Goal: Task Accomplishment & Management: Manage account settings

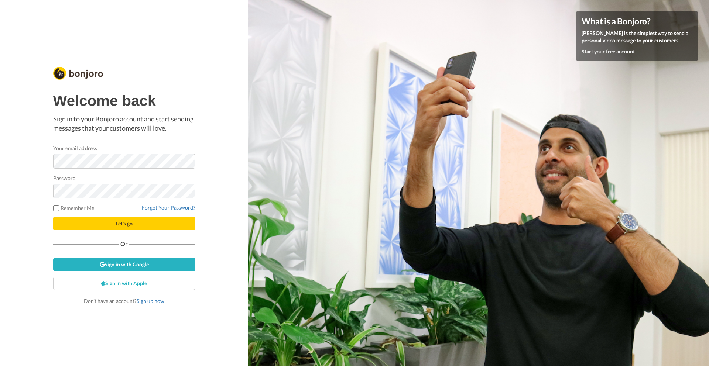
click at [142, 228] on button "Let's go" at bounding box center [124, 223] width 142 height 13
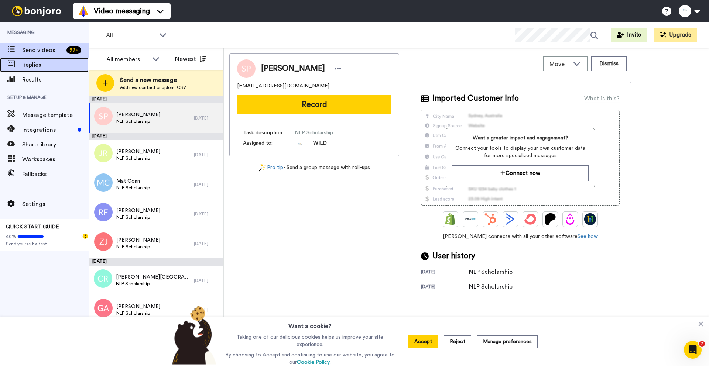
click at [25, 65] on span "Replies" at bounding box center [55, 65] width 66 height 9
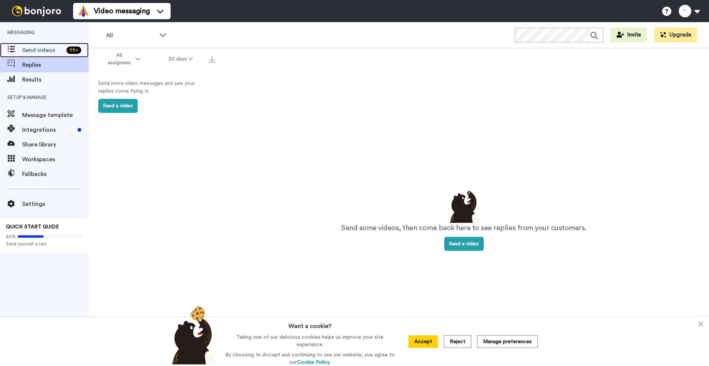
click at [35, 54] on span "Send videos" at bounding box center [42, 50] width 41 height 9
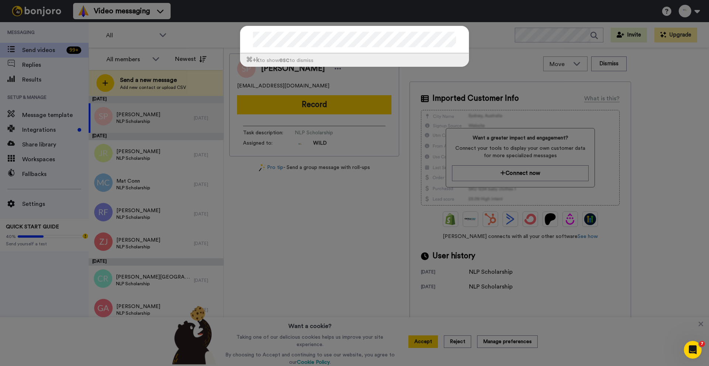
click at [248, 217] on div "⌘ +k to show esc to dismiss" at bounding box center [354, 183] width 709 height 366
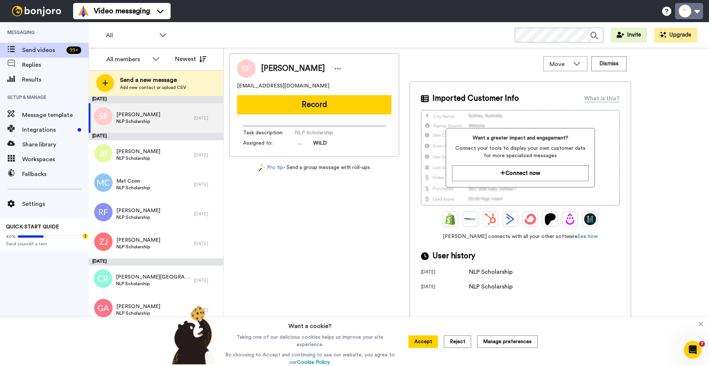
click at [701, 15] on button at bounding box center [689, 11] width 28 height 16
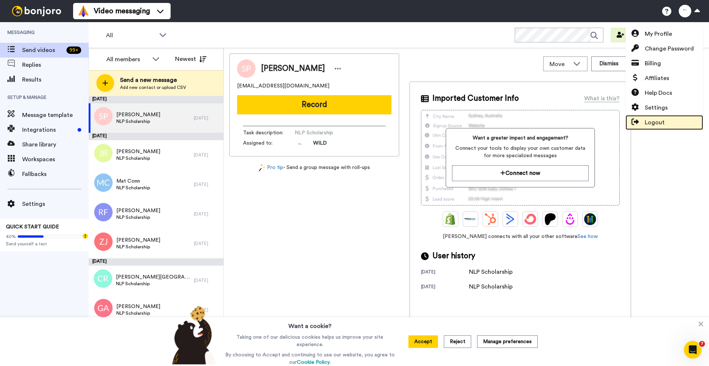
click at [657, 129] on link "Logout" at bounding box center [664, 122] width 78 height 15
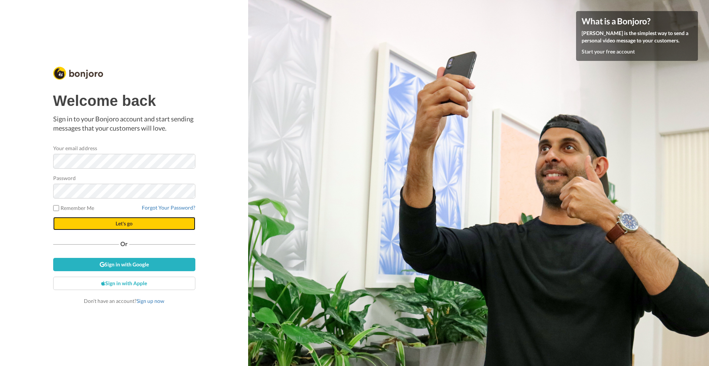
click at [129, 226] on span "Let's go" at bounding box center [124, 223] width 17 height 6
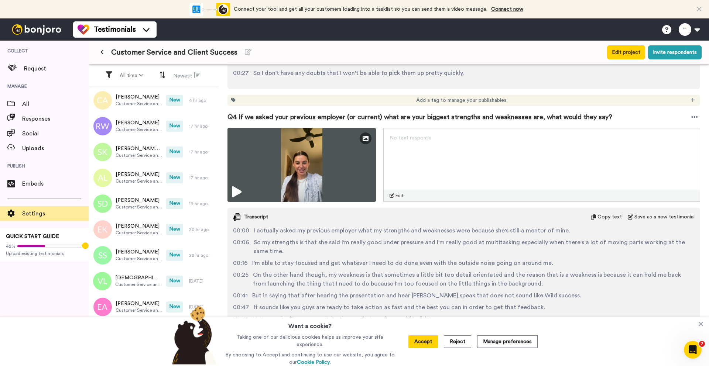
scroll to position [804, 0]
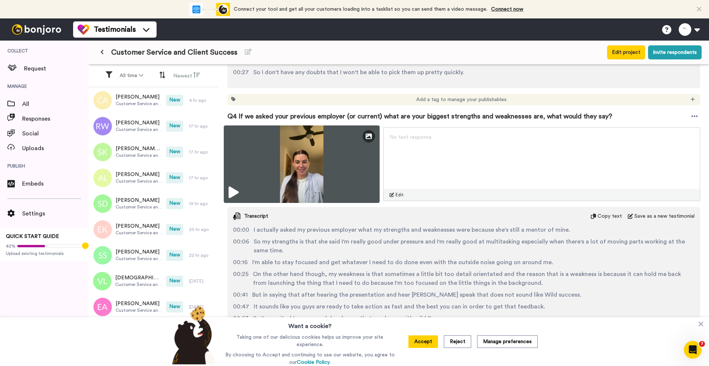
click at [234, 193] on icon at bounding box center [234, 193] width 10 height 12
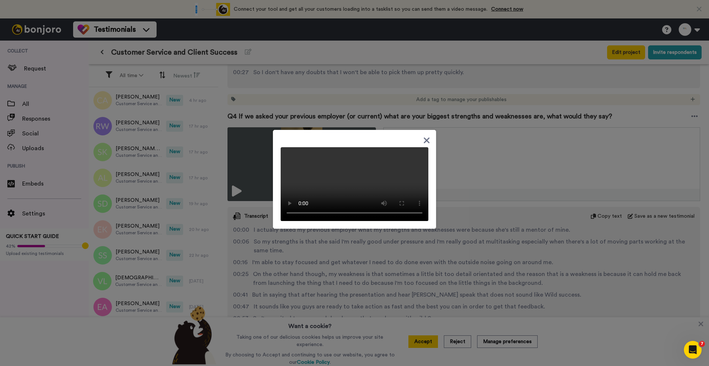
click at [426, 138] on icon at bounding box center [427, 141] width 6 height 6
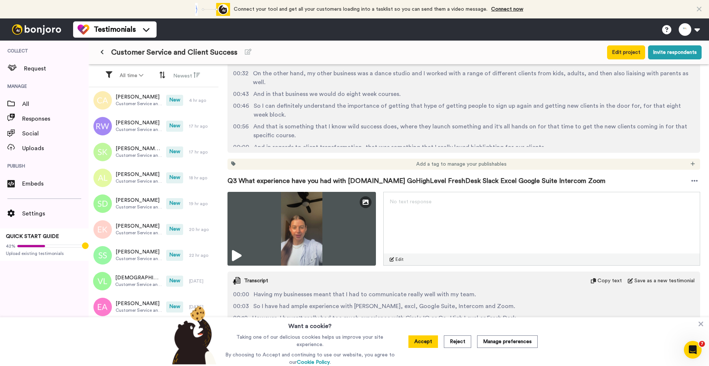
scroll to position [0, 0]
